Goal: Transaction & Acquisition: Purchase product/service

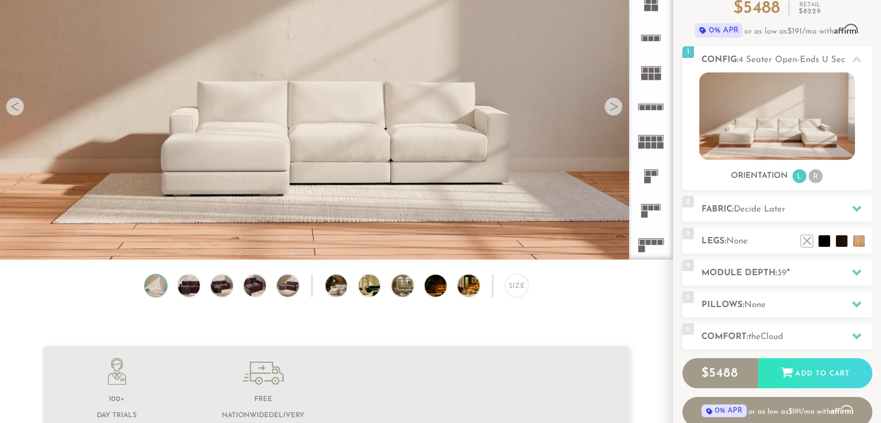
scroll to position [100, 0]
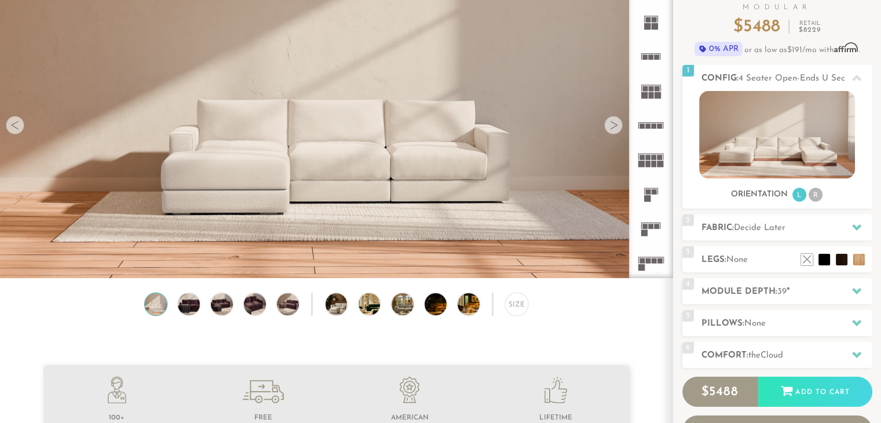
click at [609, 131] on div at bounding box center [613, 125] width 19 height 19
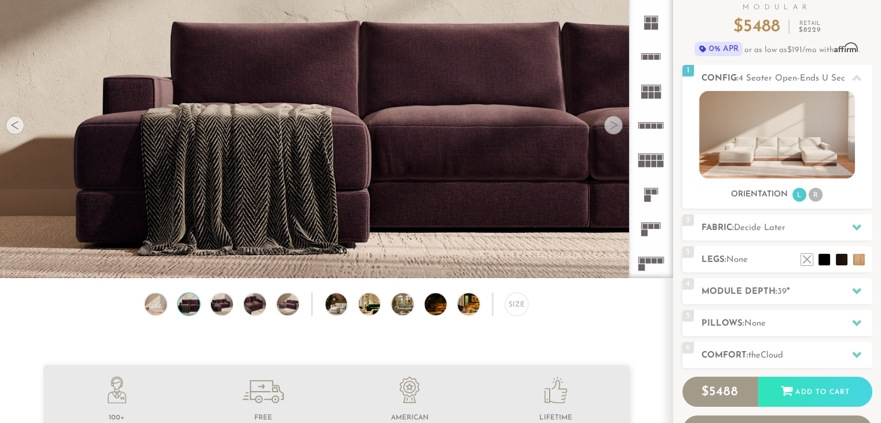
click at [609, 131] on div at bounding box center [613, 125] width 19 height 19
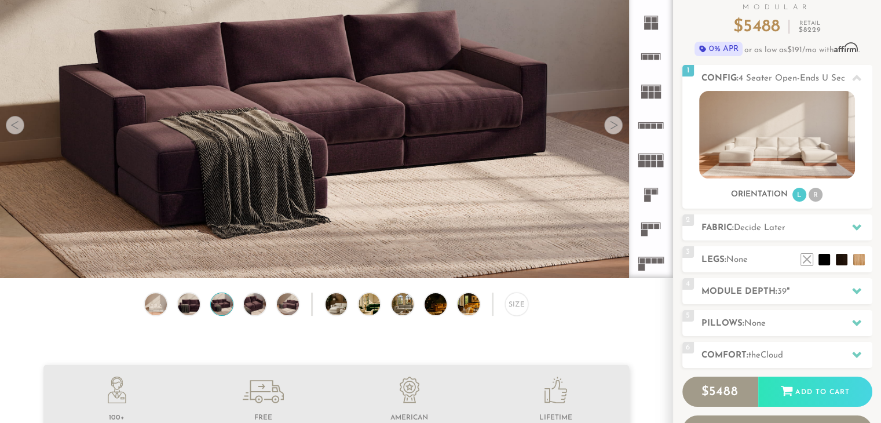
click at [609, 131] on div at bounding box center [613, 125] width 19 height 19
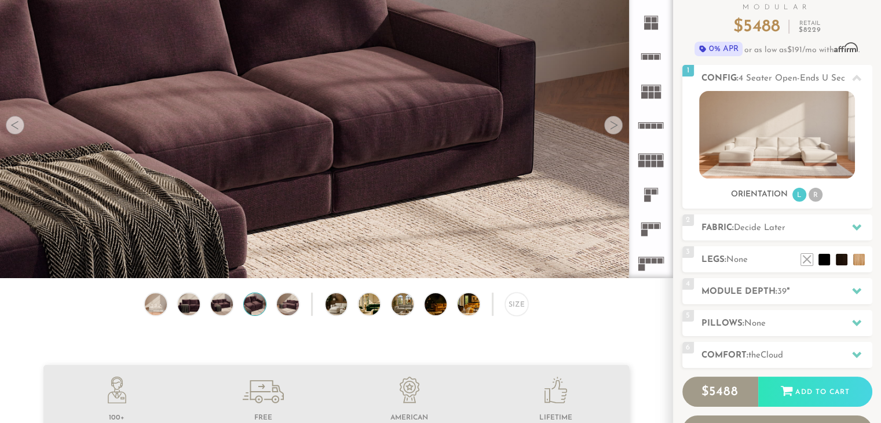
click at [609, 131] on div at bounding box center [613, 125] width 19 height 19
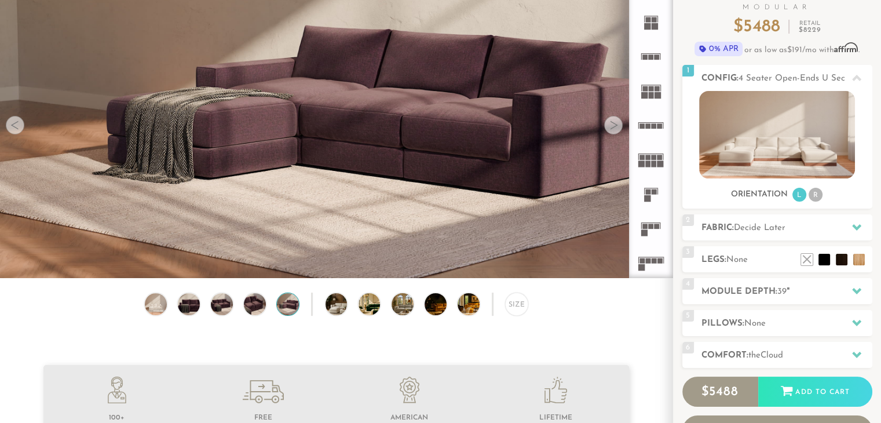
click at [609, 131] on div at bounding box center [613, 125] width 19 height 19
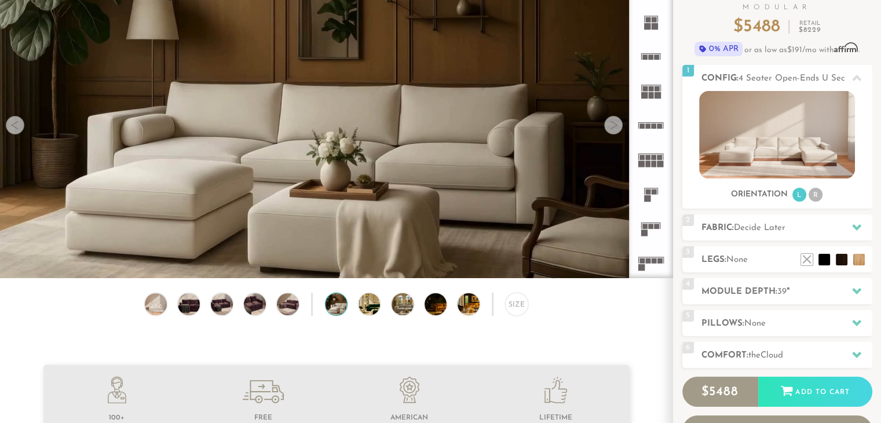
click at [609, 131] on div at bounding box center [613, 125] width 19 height 19
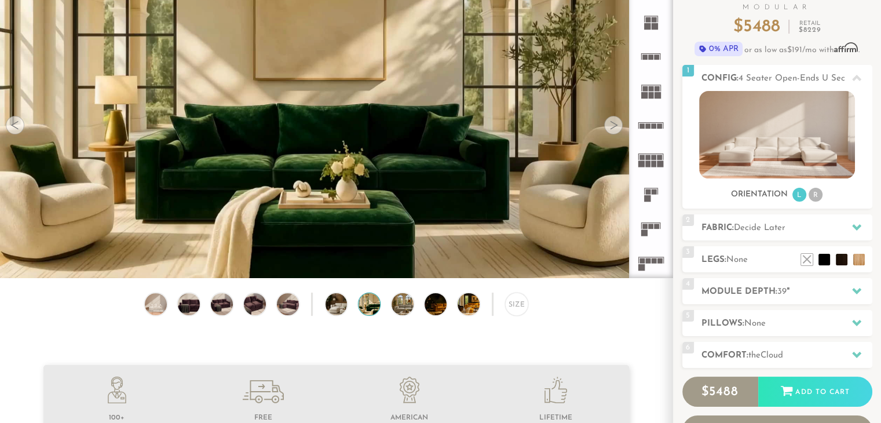
click at [609, 131] on div at bounding box center [613, 125] width 19 height 19
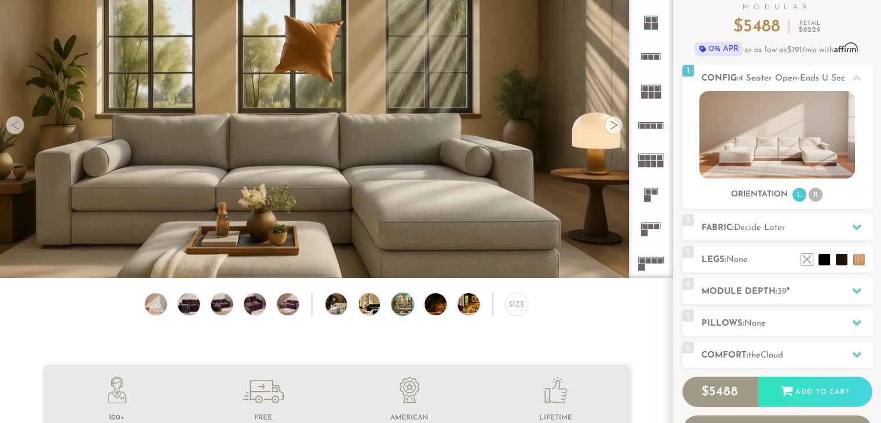
click at [609, 131] on div at bounding box center [613, 125] width 19 height 19
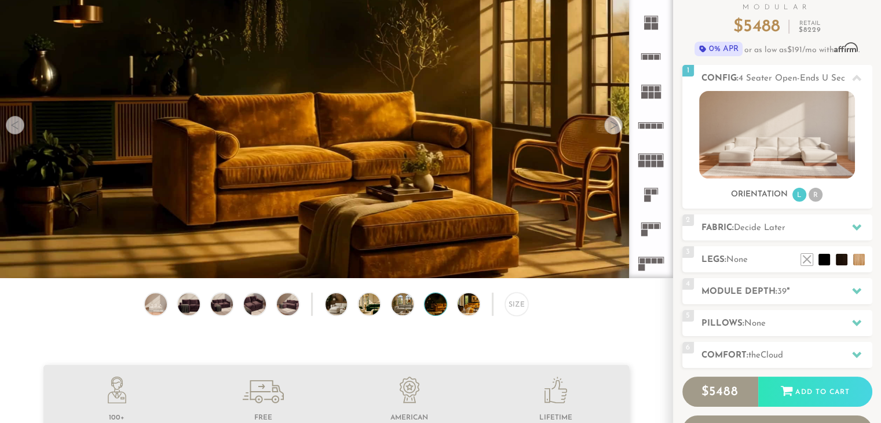
click at [609, 131] on div at bounding box center [613, 125] width 19 height 19
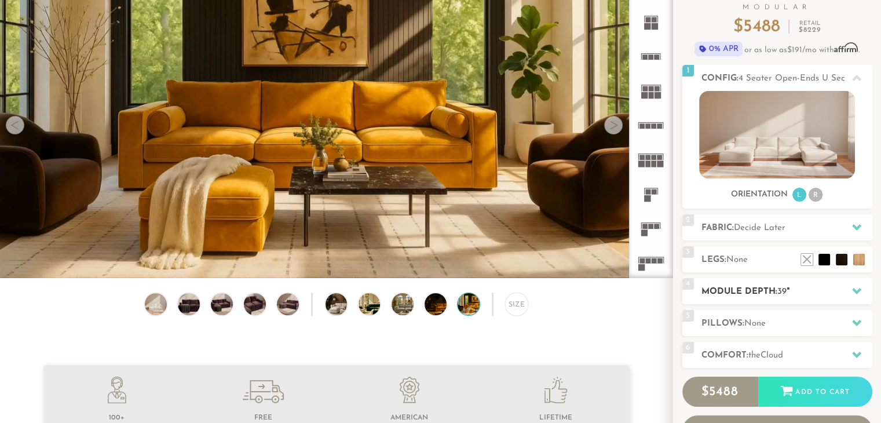
click at [854, 289] on icon at bounding box center [856, 291] width 9 height 6
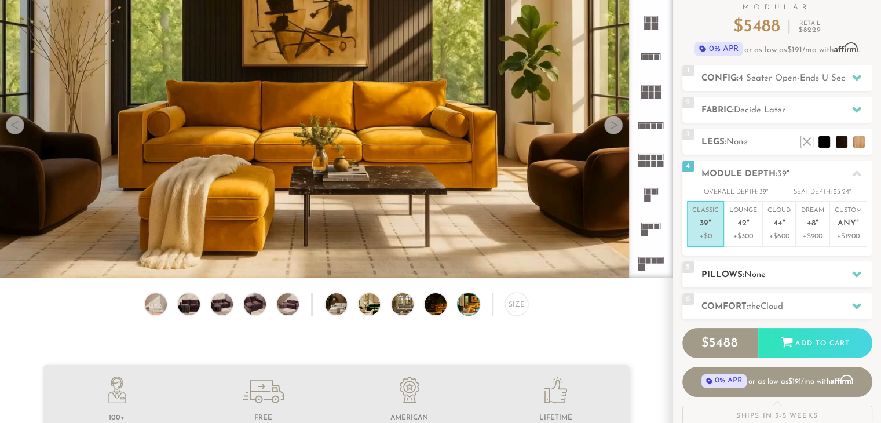
click at [814, 277] on h2 "Pillows: None" at bounding box center [786, 274] width 171 height 13
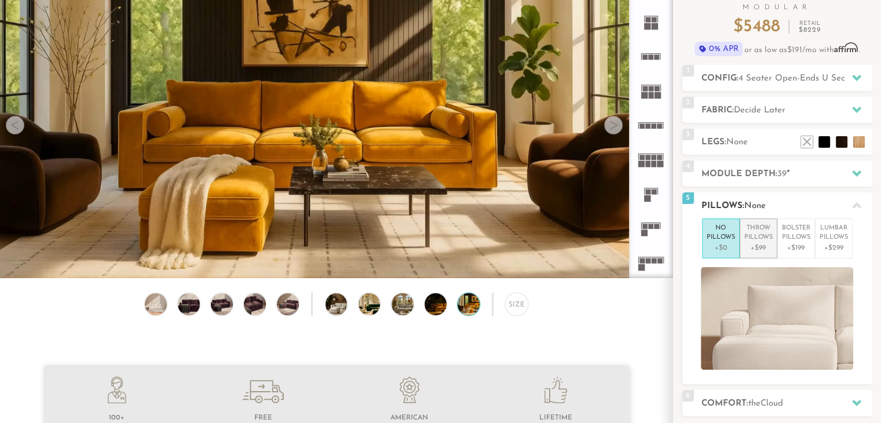
click at [755, 243] on p "+$99" at bounding box center [758, 248] width 28 height 10
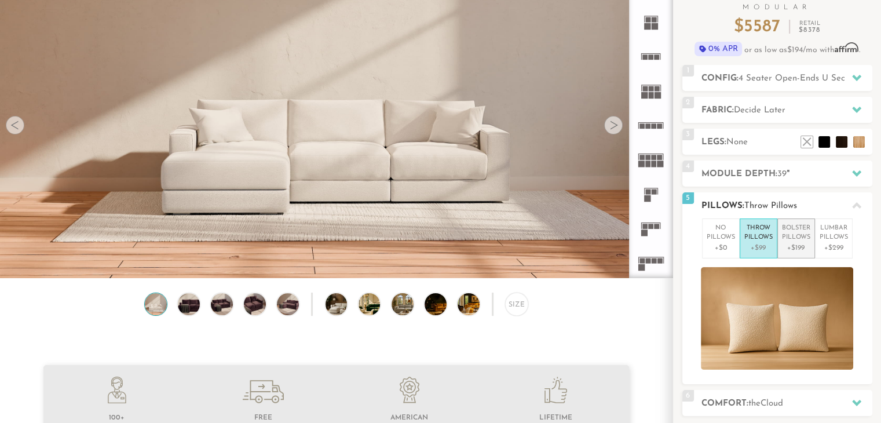
click at [796, 246] on p "+$199" at bounding box center [796, 248] width 28 height 10
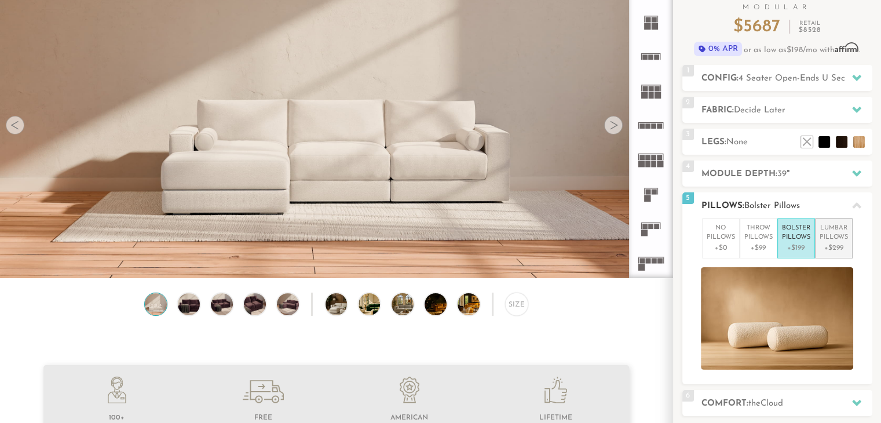
click at [831, 240] on p "Lumbar Pillows" at bounding box center [834, 233] width 28 height 19
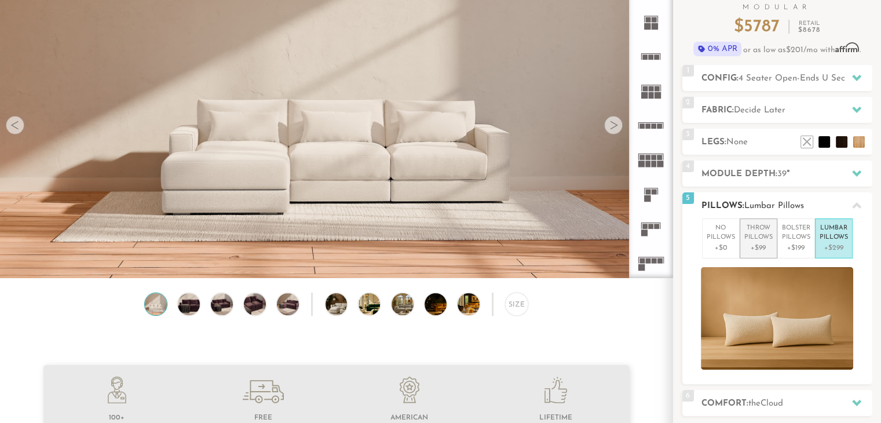
click at [752, 247] on p "+$99" at bounding box center [758, 248] width 28 height 10
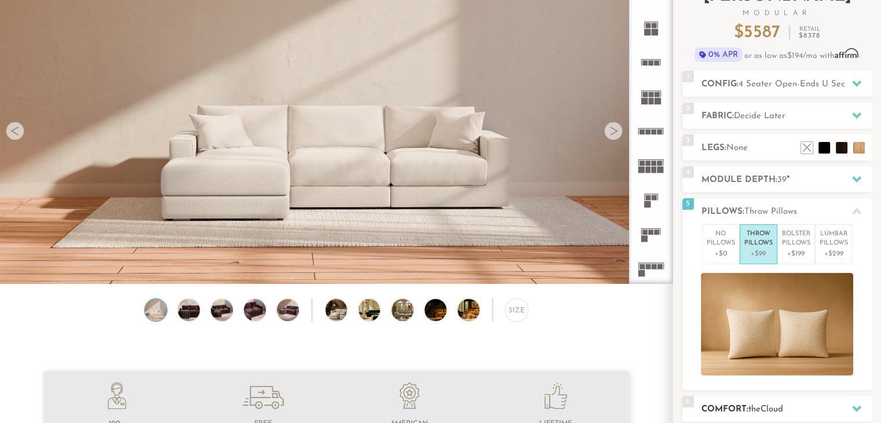
scroll to position [59, 0]
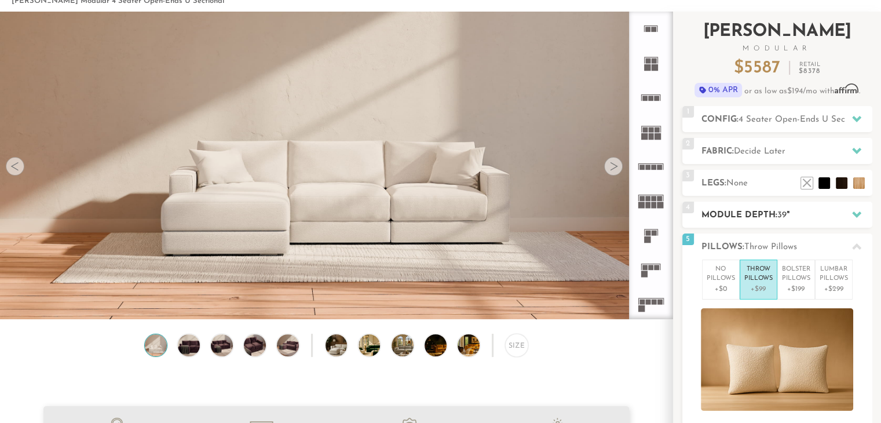
click at [775, 211] on h2 "Module Depth: 39 "" at bounding box center [786, 215] width 171 height 13
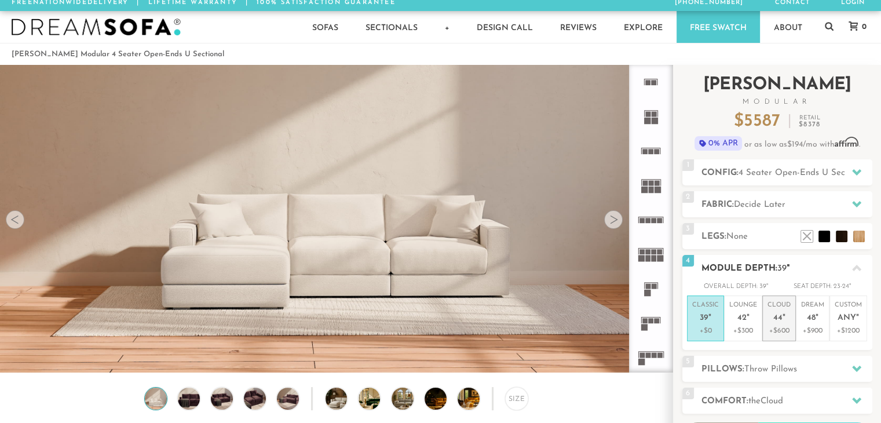
scroll to position [0, 0]
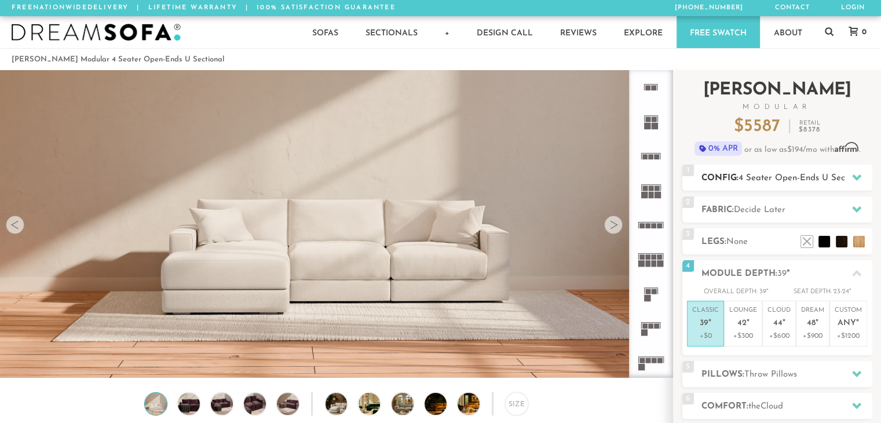
click at [767, 184] on h2 "Config: 4 Seater Open-Ends U Sectional" at bounding box center [786, 177] width 171 height 13
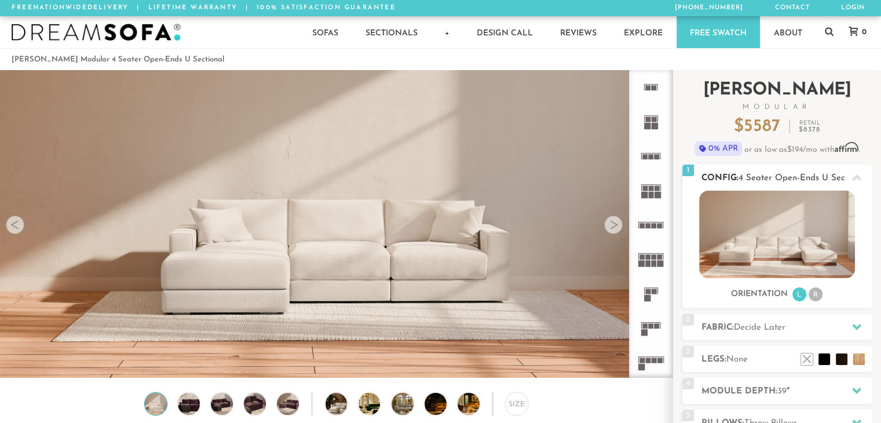
click at [814, 295] on li "R" at bounding box center [816, 294] width 14 height 14
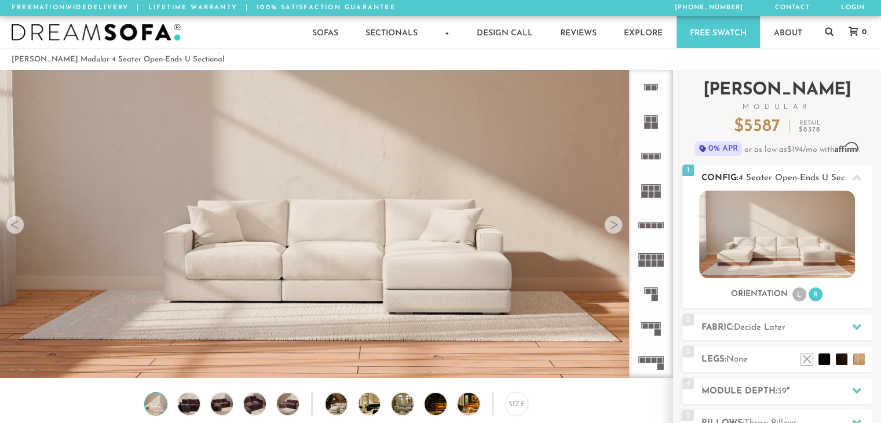
click at [791, 291] on ul "L R" at bounding box center [807, 295] width 32 height 16
click at [803, 300] on li "L" at bounding box center [799, 294] width 14 height 14
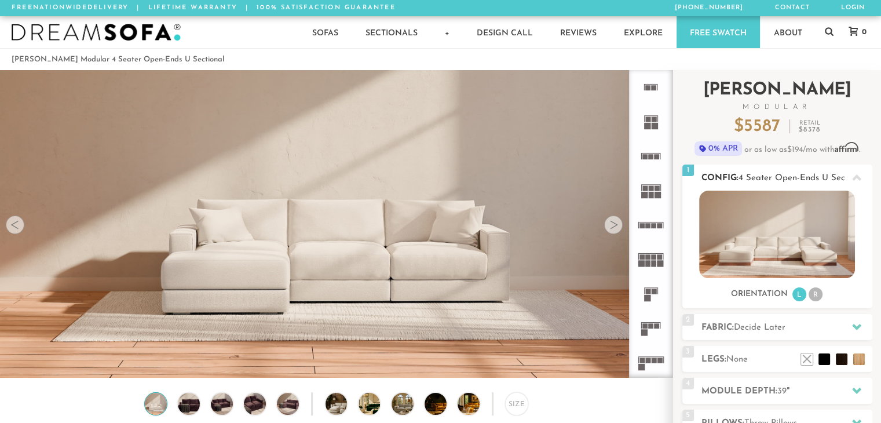
click at [814, 299] on li "R" at bounding box center [816, 294] width 14 height 14
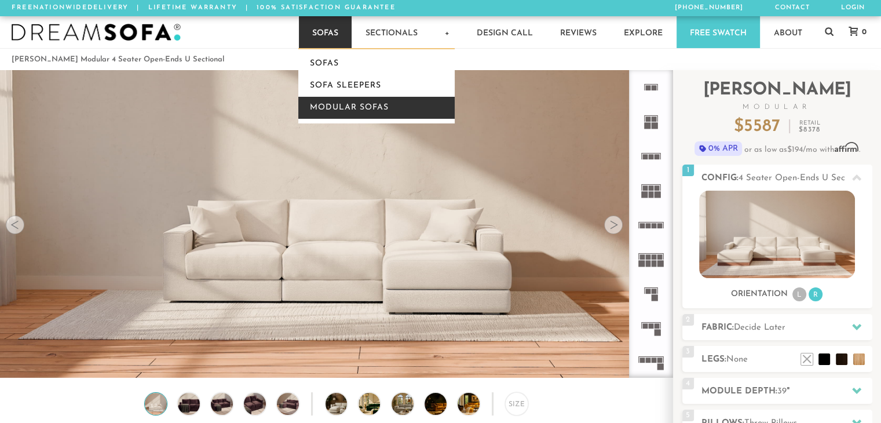
click at [350, 100] on link "Modular Sofas" at bounding box center [376, 108] width 156 height 22
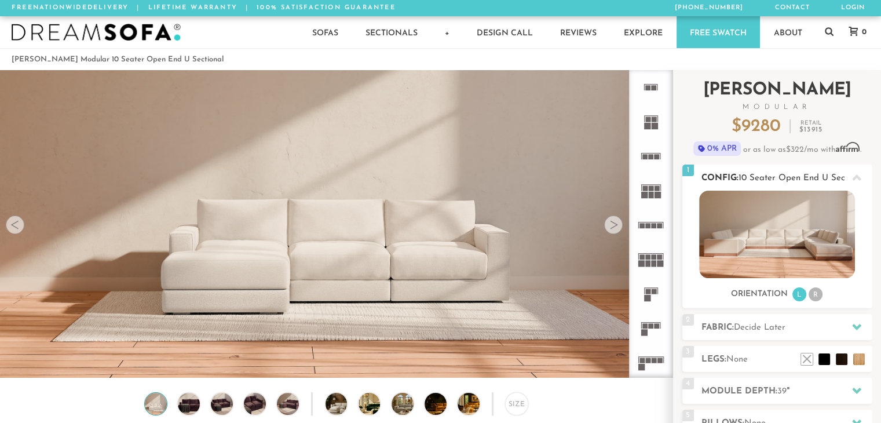
click at [818, 295] on li "R" at bounding box center [816, 294] width 14 height 14
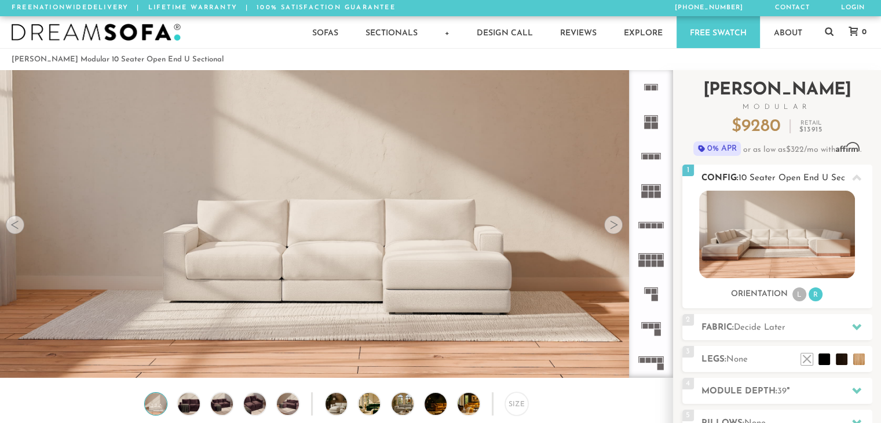
click at [790, 297] on div "Orientation L R" at bounding box center [777, 295] width 190 height 16
click at [797, 292] on li "L" at bounding box center [799, 294] width 14 height 14
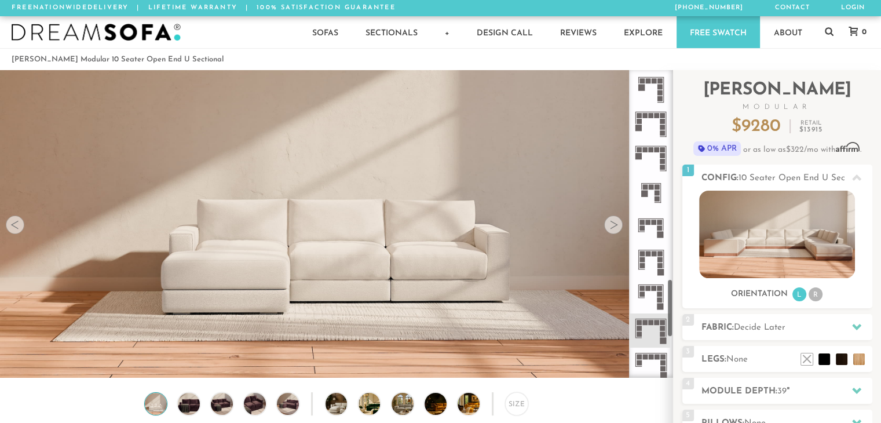
scroll to position [1339, 0]
click at [652, 321] on rect at bounding box center [651, 322] width 5 height 5
click at [645, 282] on icon at bounding box center [651, 296] width 34 height 34
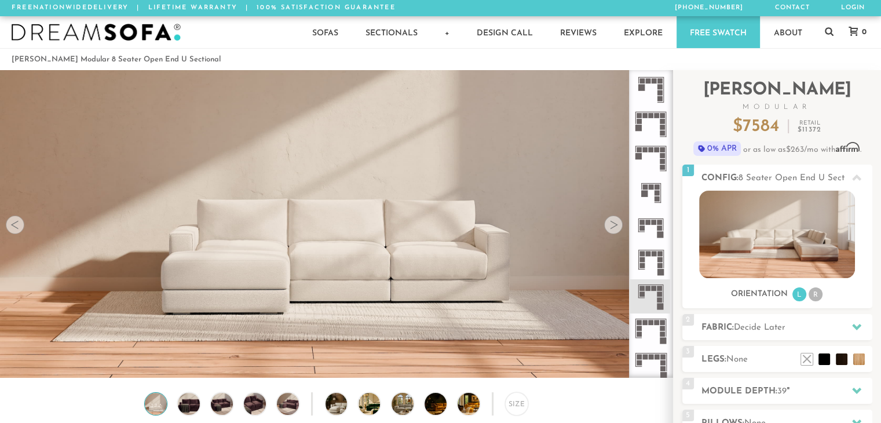
click at [656, 325] on icon at bounding box center [651, 330] width 34 height 34
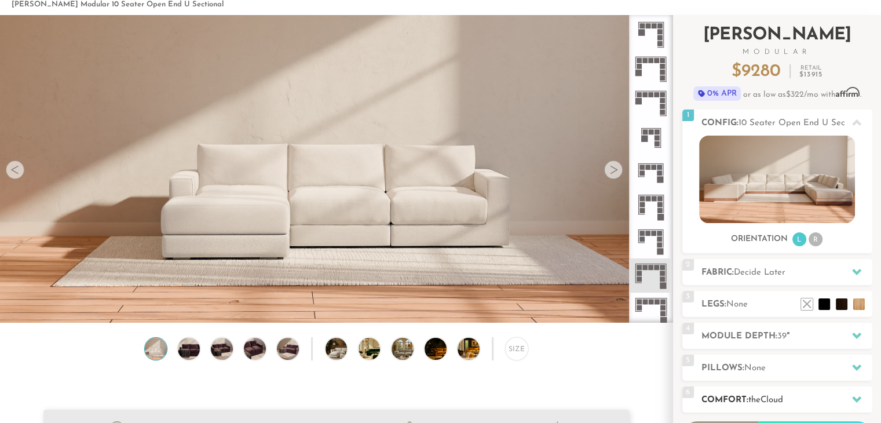
scroll to position [54, 0]
click at [754, 196] on img at bounding box center [777, 179] width 156 height 87
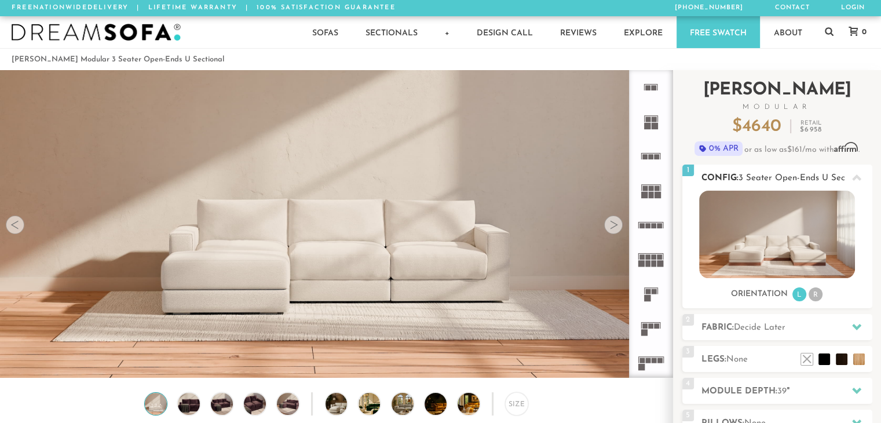
click at [816, 296] on li "R" at bounding box center [816, 294] width 14 height 14
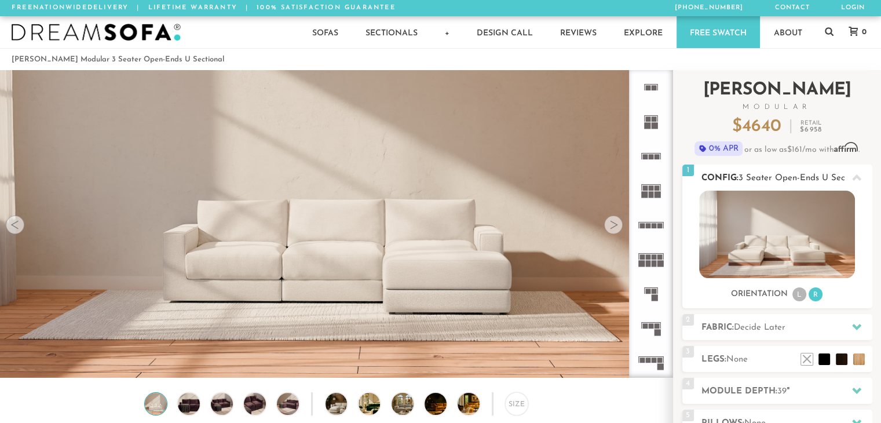
click at [855, 179] on icon at bounding box center [856, 177] width 9 height 6
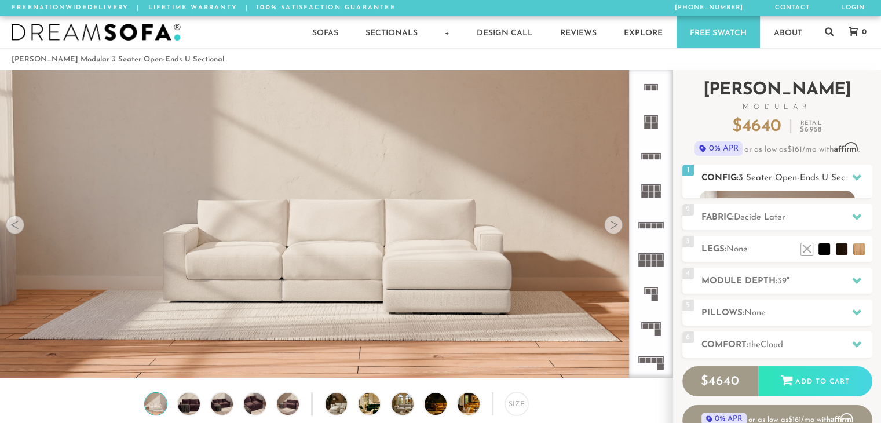
click at [855, 179] on icon at bounding box center [856, 177] width 9 height 9
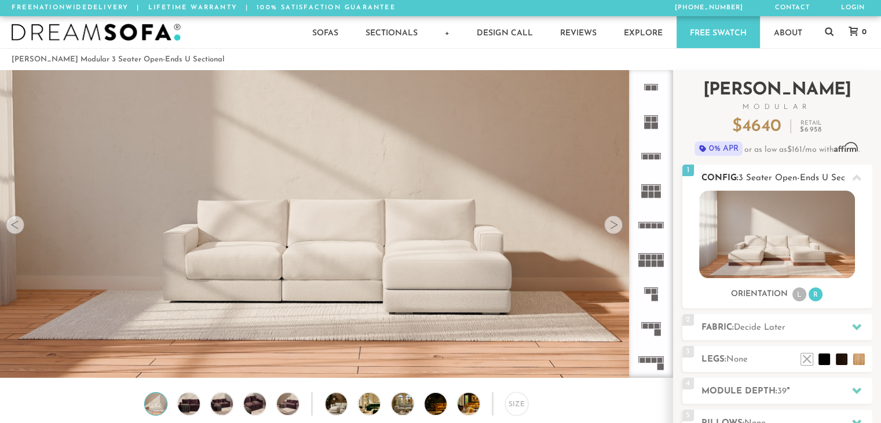
click at [756, 226] on img at bounding box center [777, 234] width 156 height 87
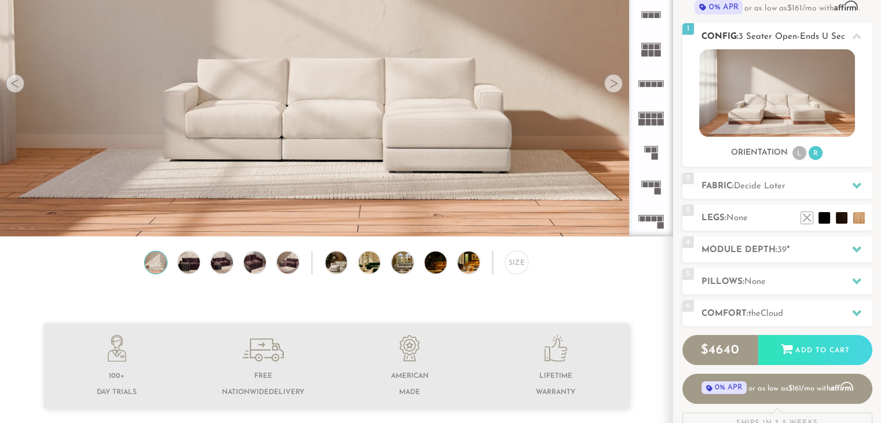
scroll to position [130, 0]
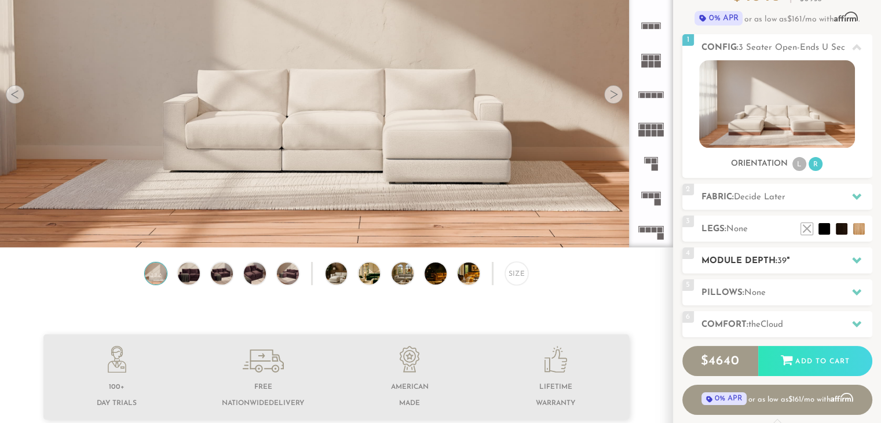
click at [758, 253] on div "4 Module Depth: 39 "" at bounding box center [777, 260] width 190 height 26
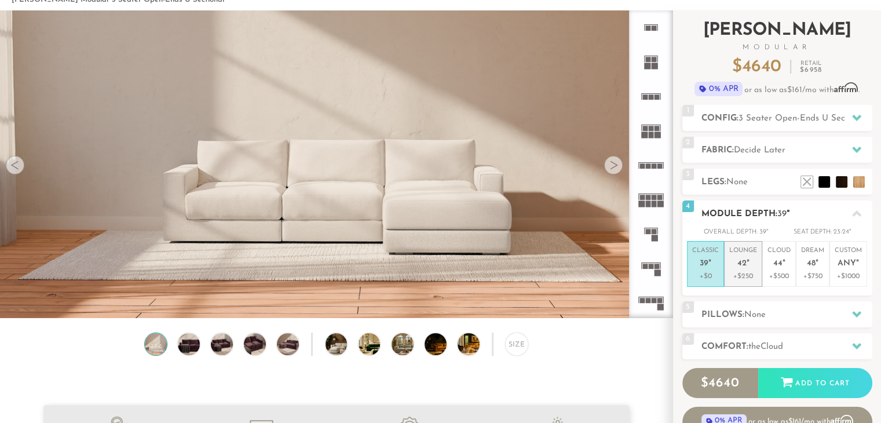
scroll to position [67, 0]
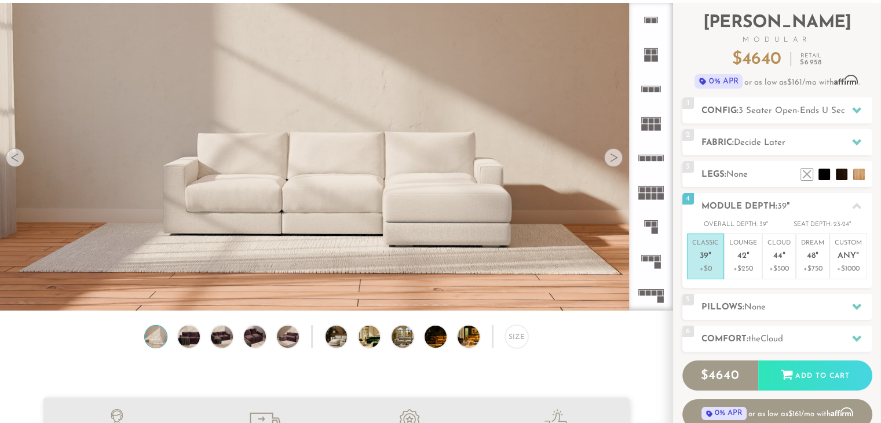
click at [609, 165] on div at bounding box center [613, 157] width 19 height 19
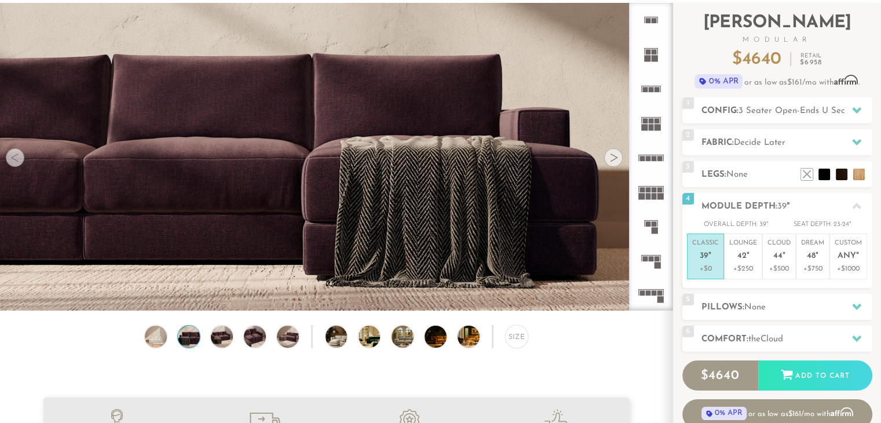
click at [609, 165] on div at bounding box center [613, 157] width 19 height 19
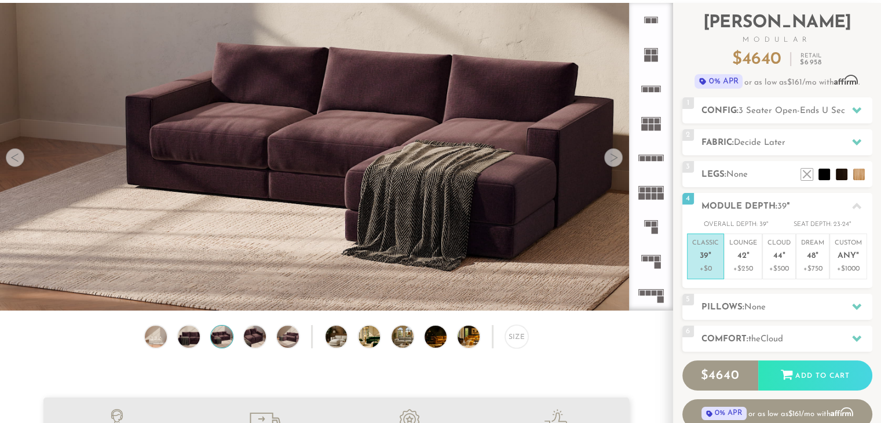
click at [609, 165] on div at bounding box center [613, 157] width 19 height 19
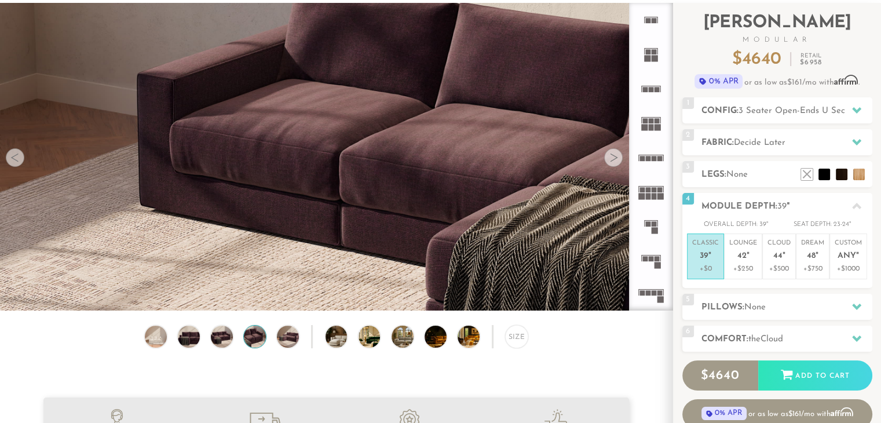
click at [609, 165] on div at bounding box center [613, 157] width 19 height 19
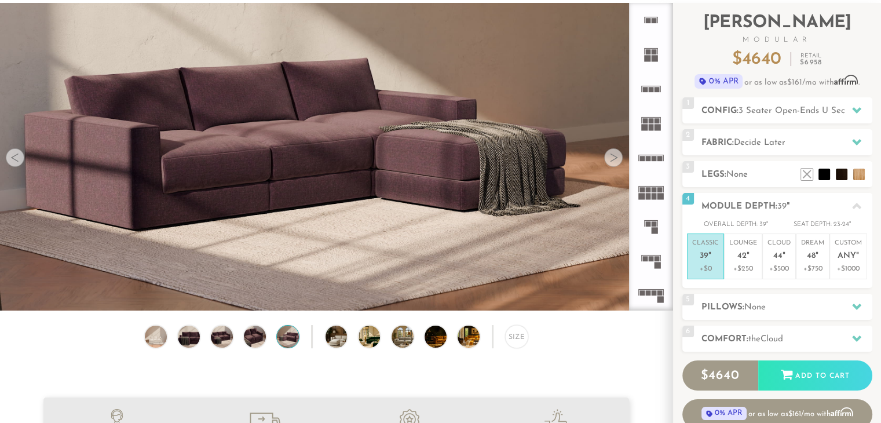
click at [609, 165] on div at bounding box center [613, 157] width 19 height 19
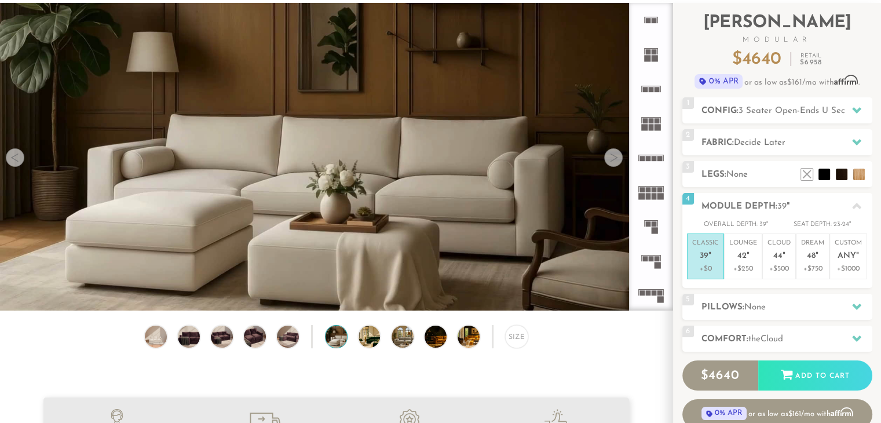
click at [609, 165] on div at bounding box center [613, 157] width 19 height 19
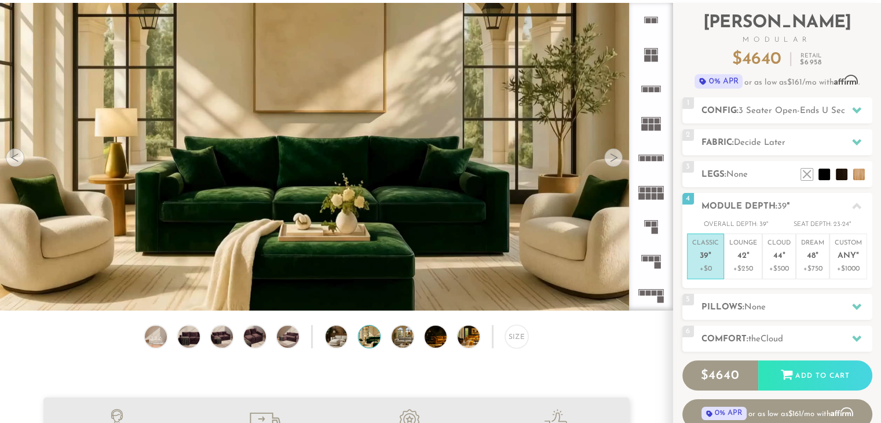
click at [609, 165] on div at bounding box center [613, 157] width 19 height 19
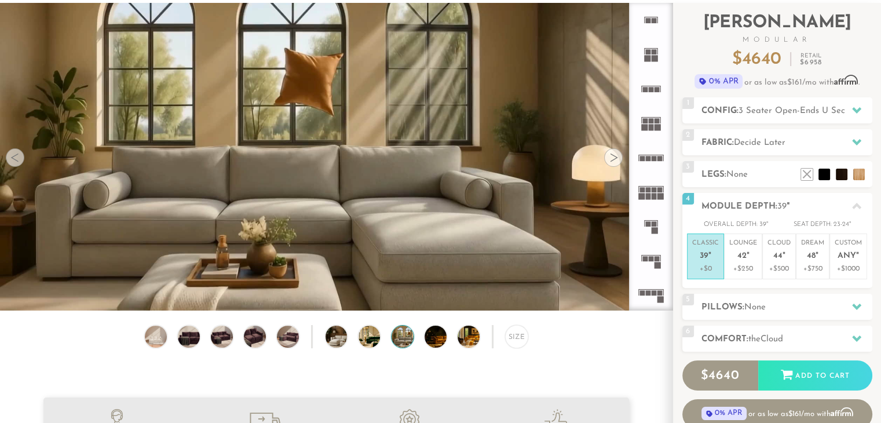
click at [609, 165] on div at bounding box center [613, 157] width 19 height 19
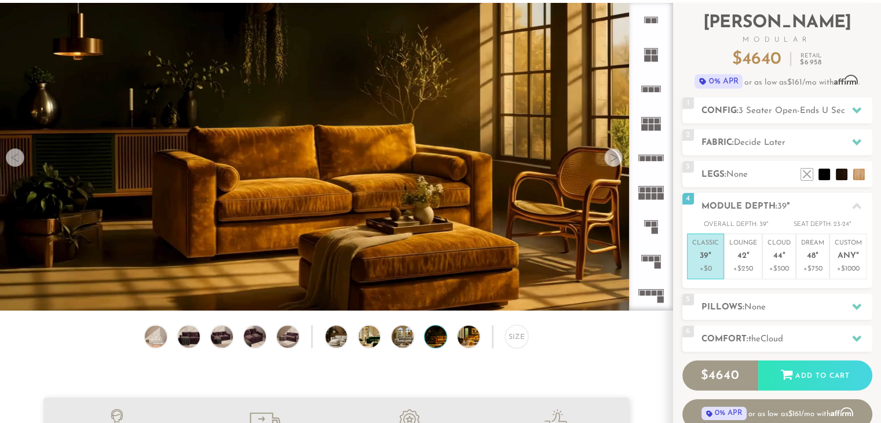
click at [609, 165] on div at bounding box center [613, 157] width 19 height 19
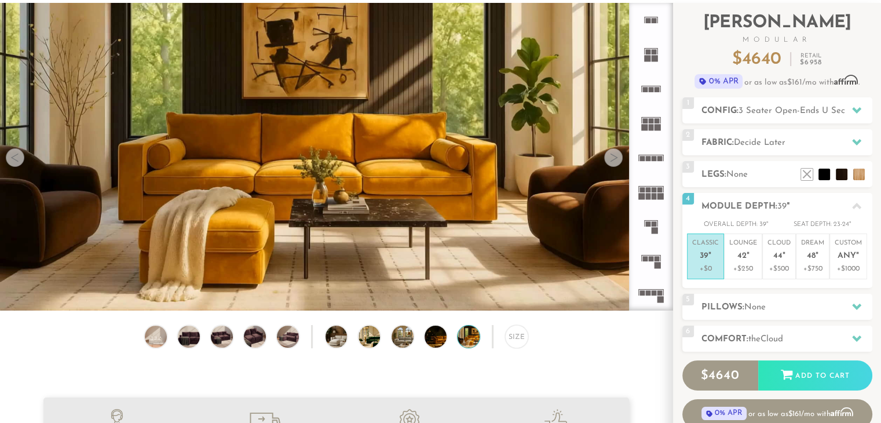
click at [609, 165] on div at bounding box center [613, 157] width 19 height 19
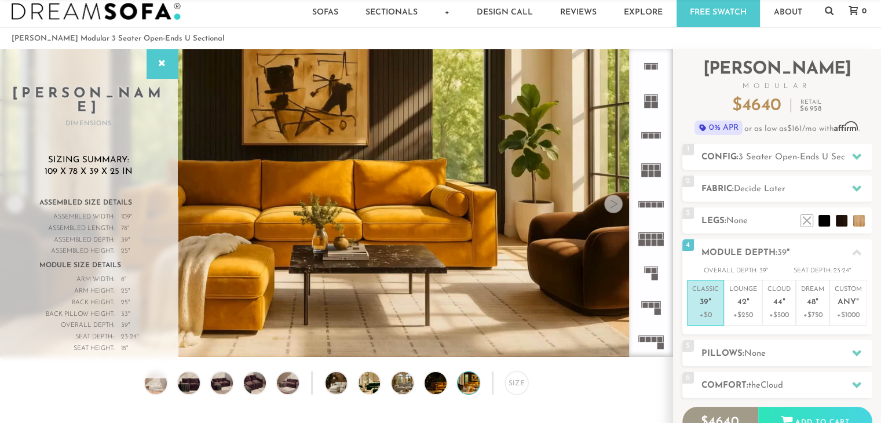
scroll to position [20, 0]
